Goal: Use online tool/utility: Utilize a website feature to perform a specific function

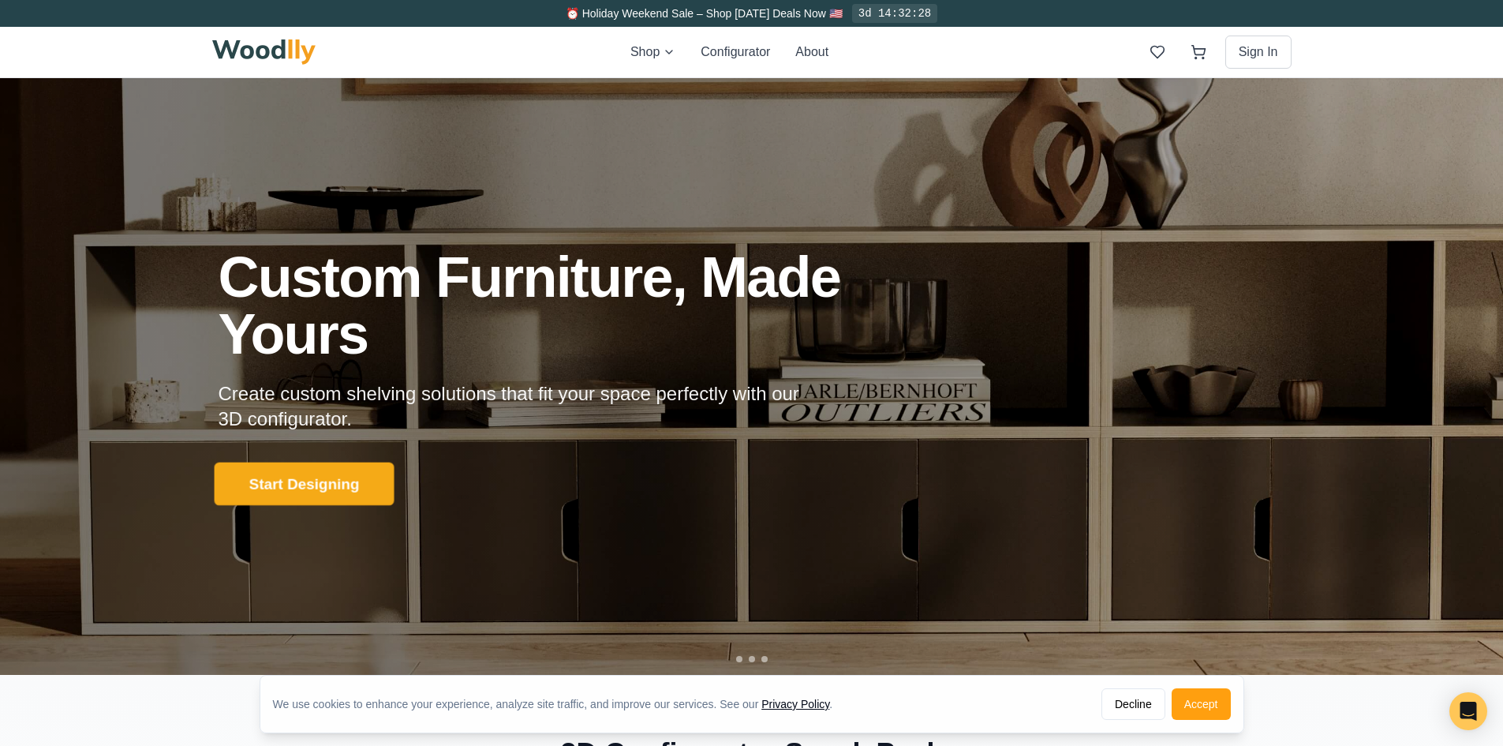
click at [264, 480] on button "Start Designing" at bounding box center [304, 483] width 180 height 43
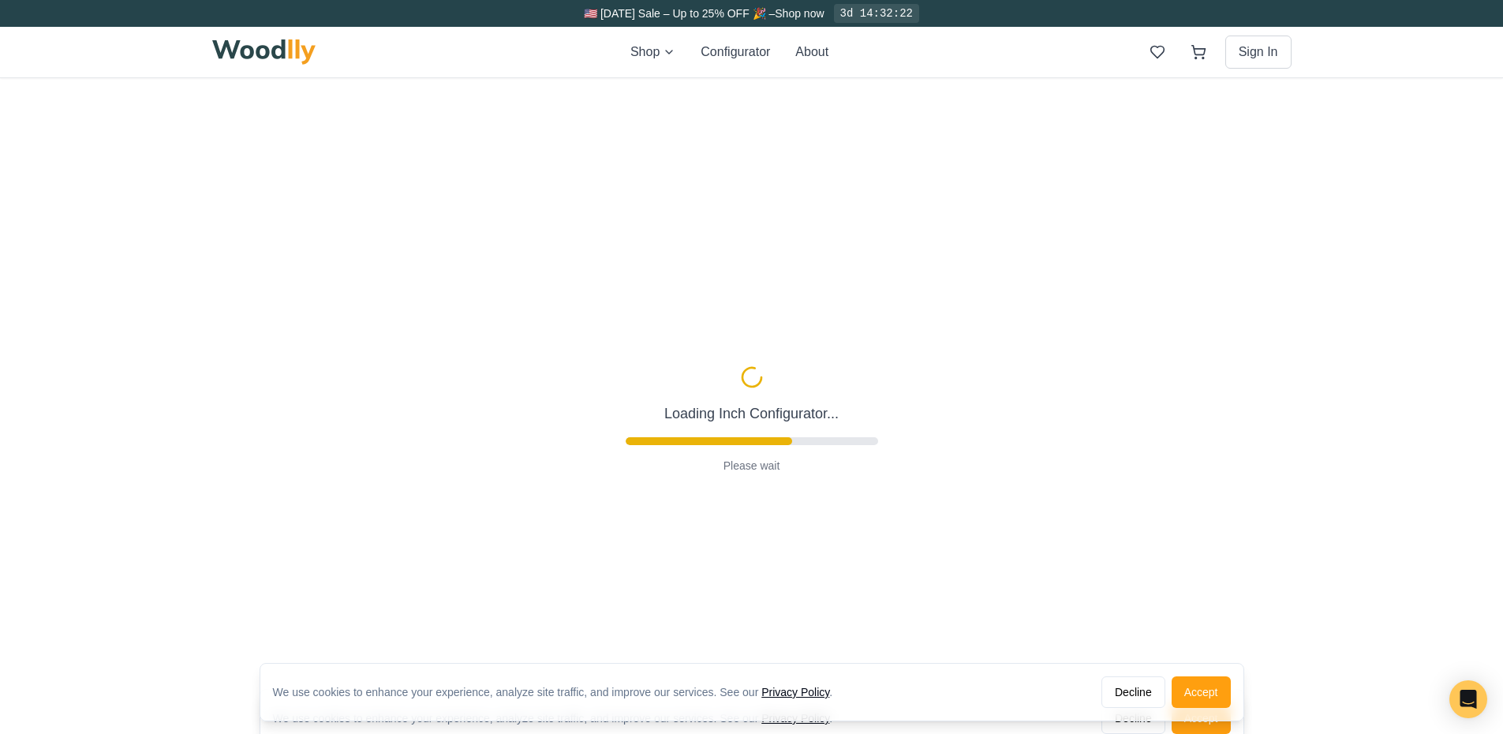
type input "56"
type input "2"
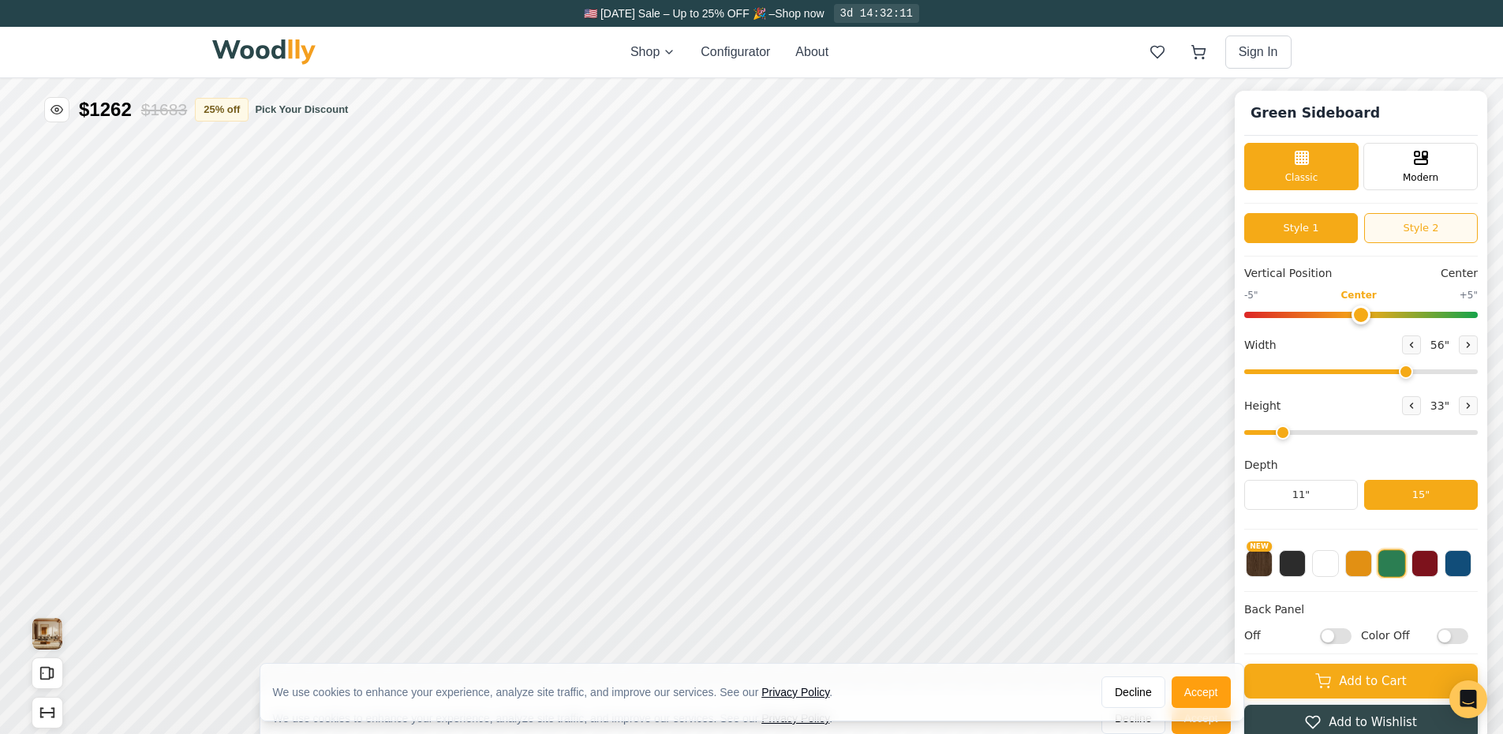
click at [1439, 230] on button "Style 2" at bounding box center [1421, 228] width 114 height 30
click at [1316, 228] on button "Style 1" at bounding box center [1301, 228] width 114 height 30
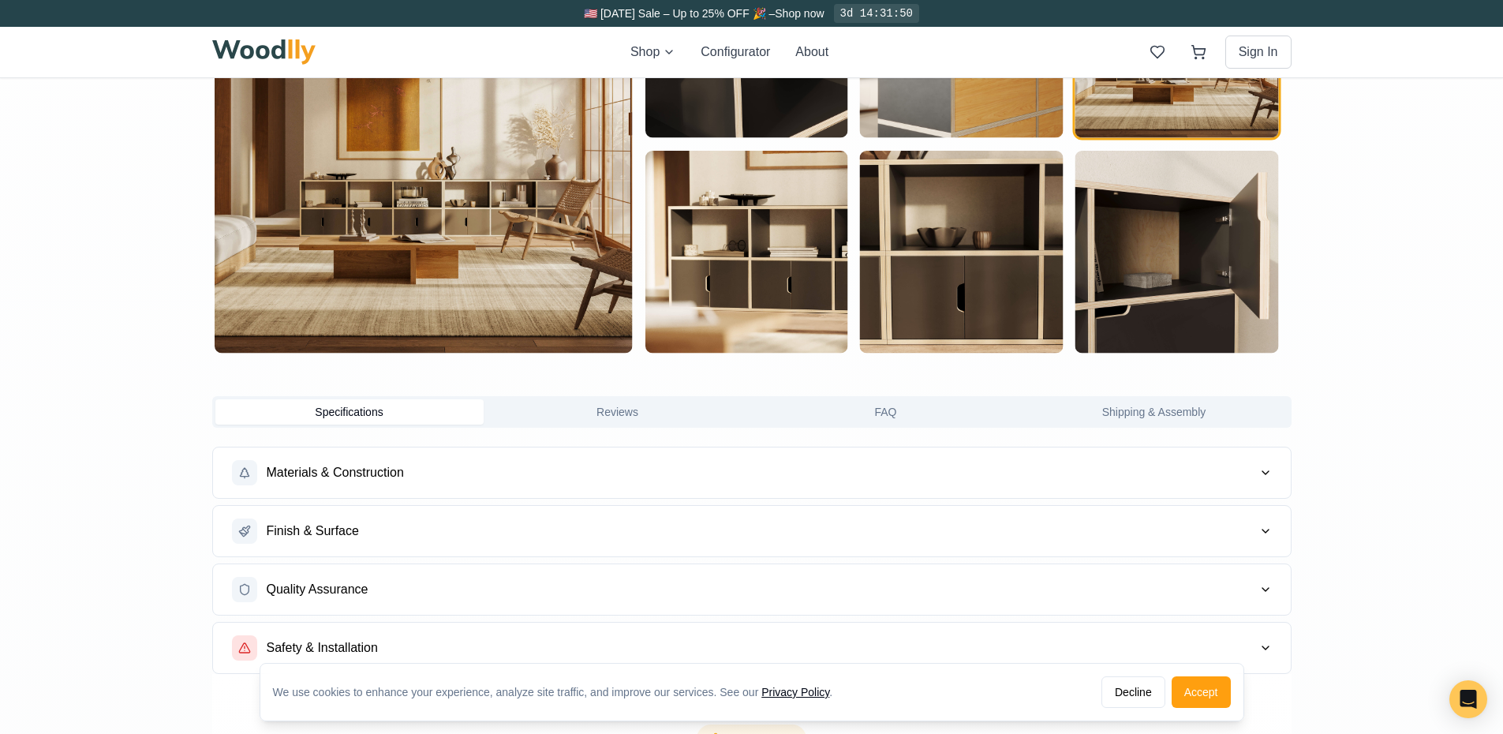
scroll to position [989, 6]
click at [1262, 472] on icon "button" at bounding box center [1265, 471] width 6 height 3
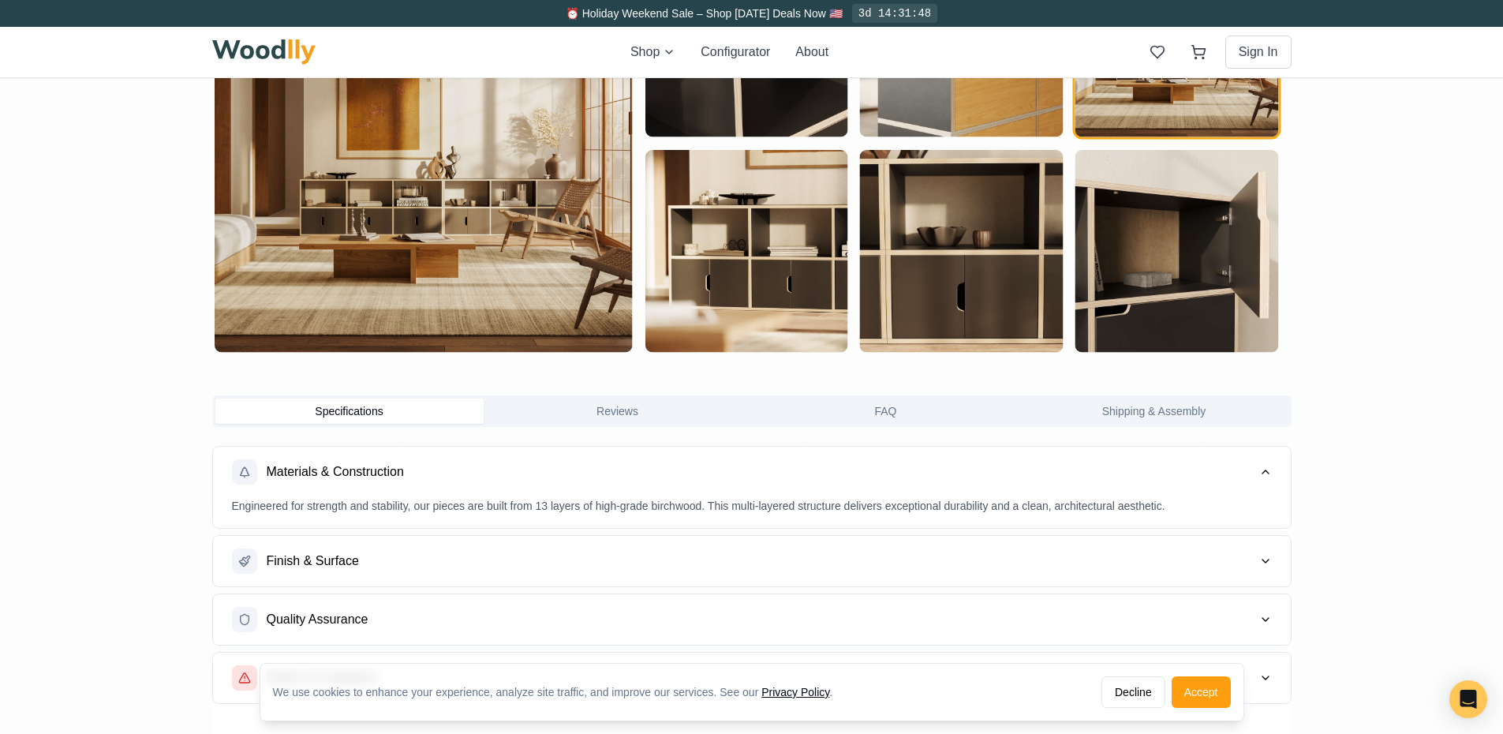
click at [1259, 555] on icon "button" at bounding box center [1265, 561] width 13 height 13
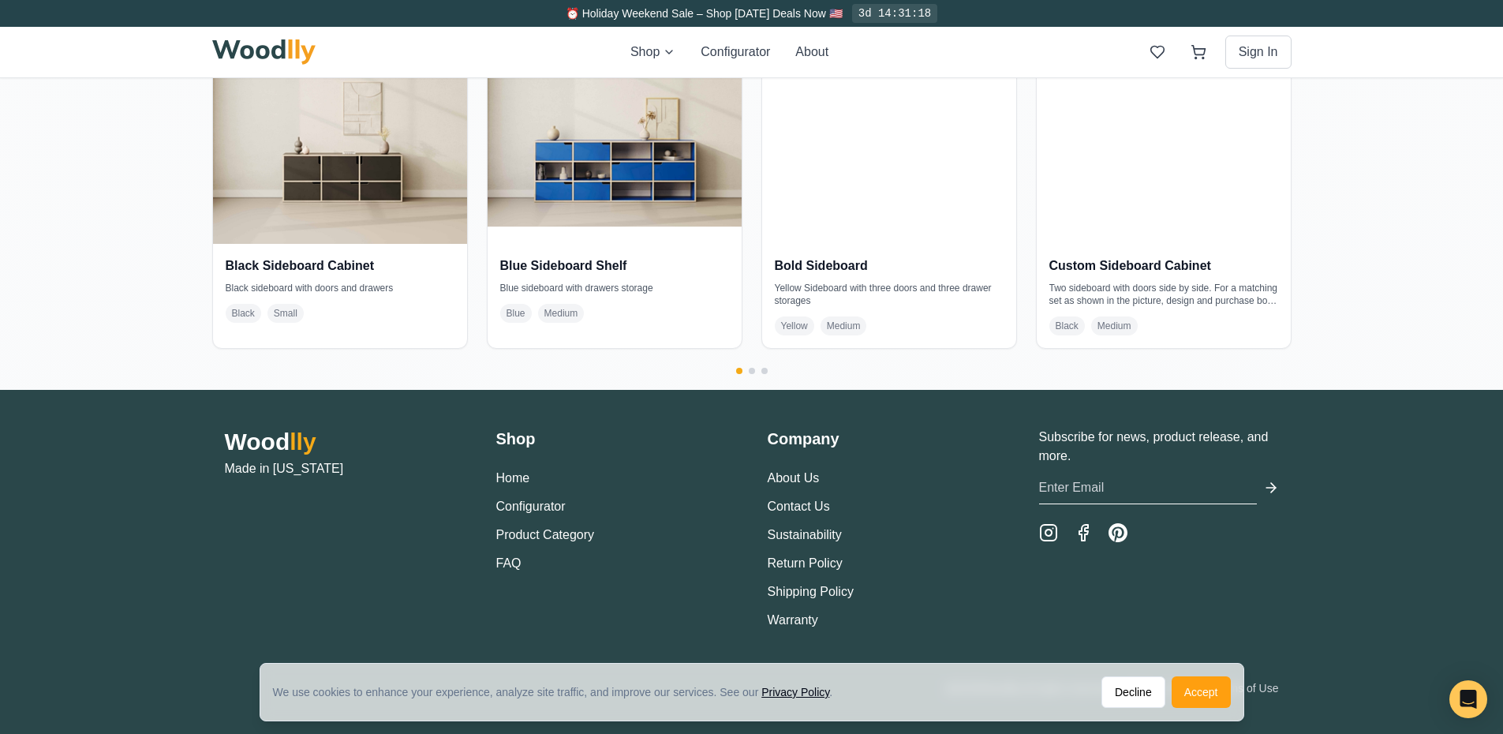
scroll to position [3608, 6]
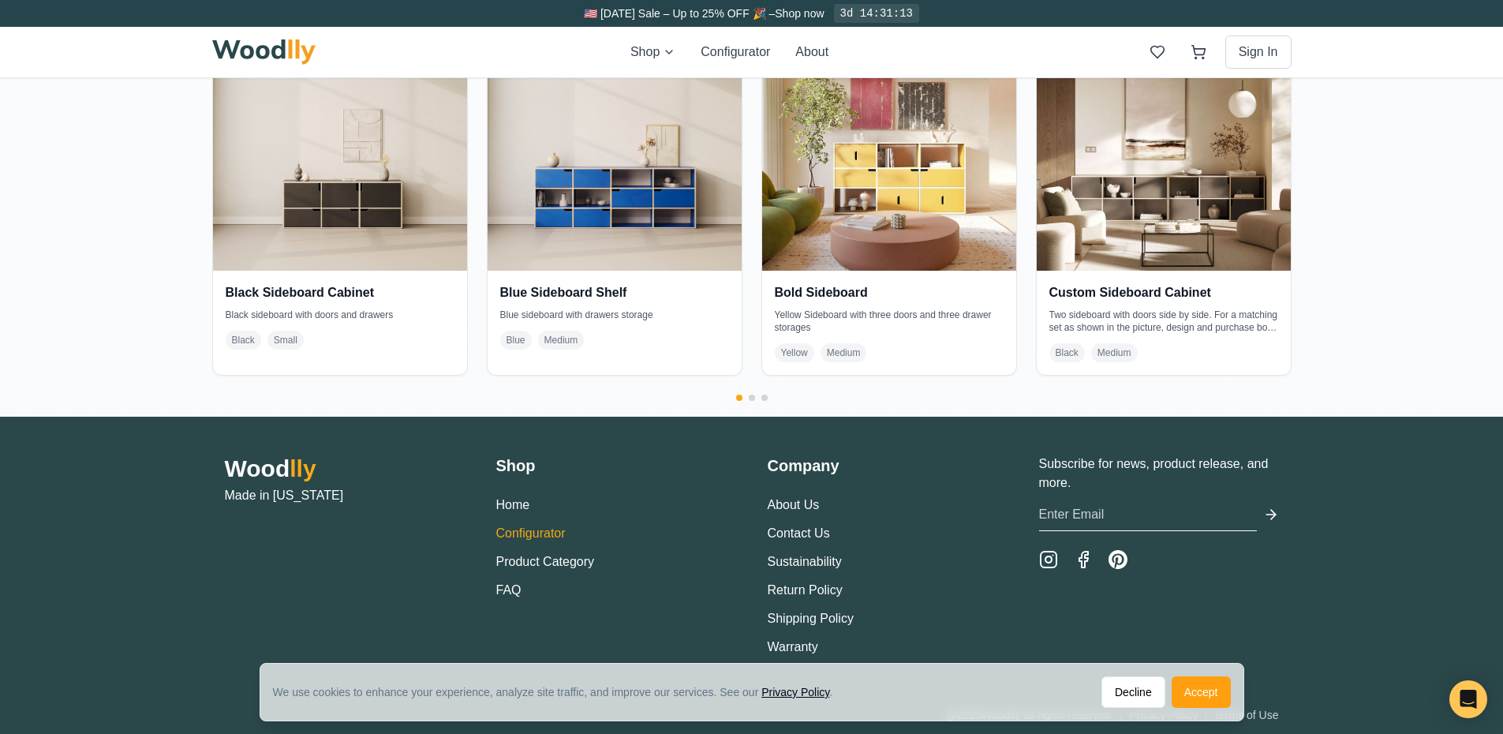
click at [503, 527] on button "Configurator" at bounding box center [530, 533] width 69 height 19
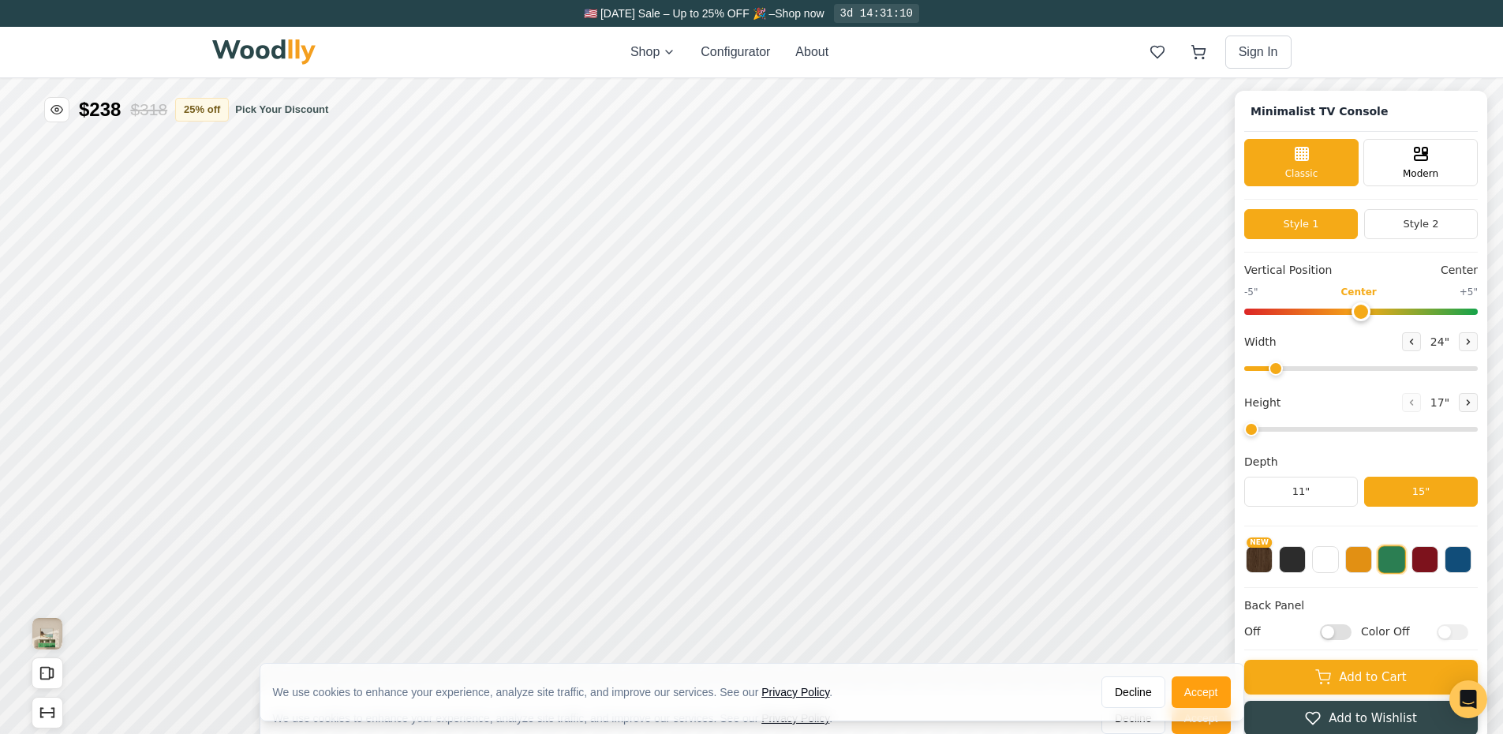
type input "63"
type input "2"
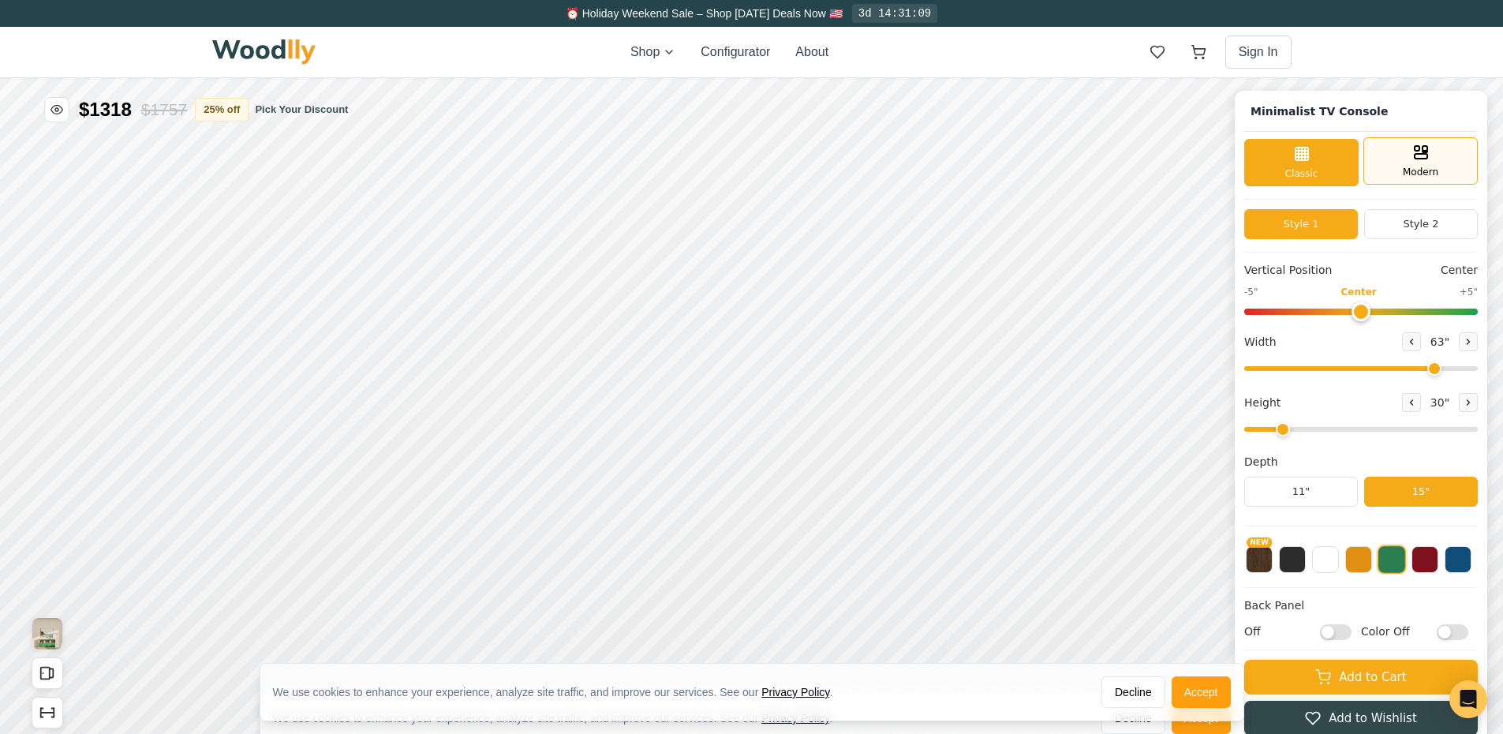
click at [1413, 161] on div "Modern" at bounding box center [1420, 160] width 114 height 47
